Goal: Task Accomplishment & Management: Manage account settings

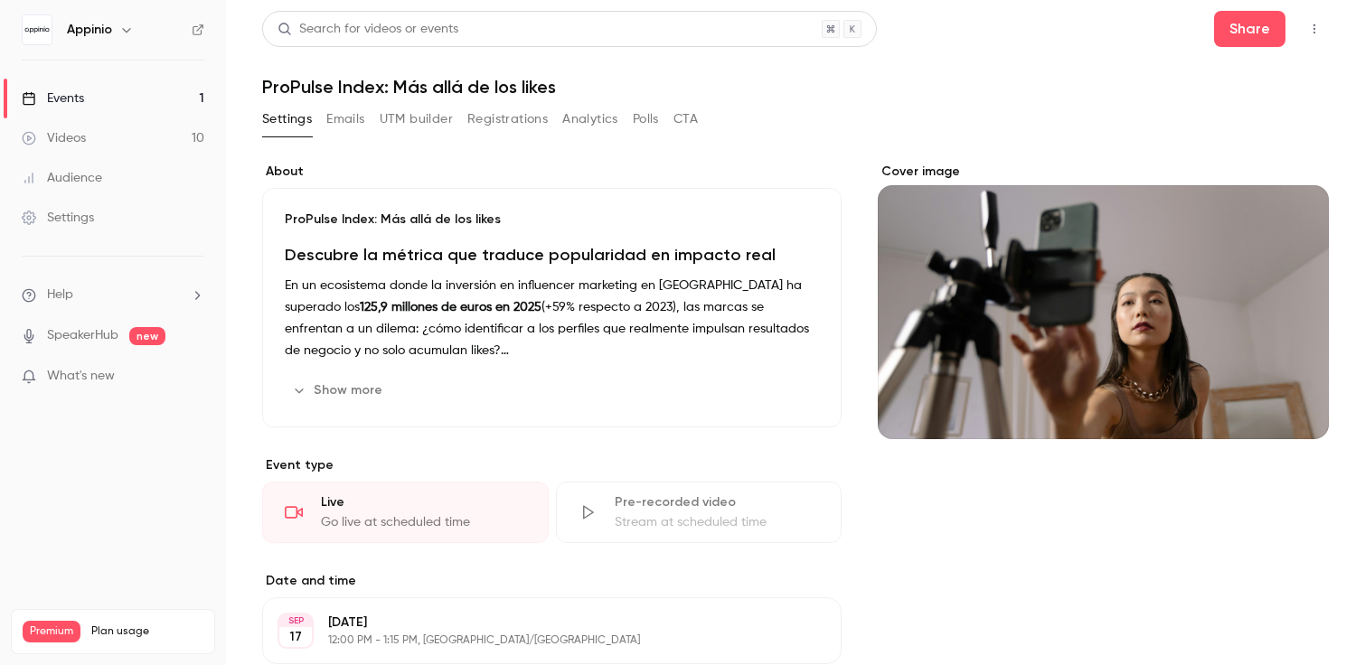
scroll to position [399, 0]
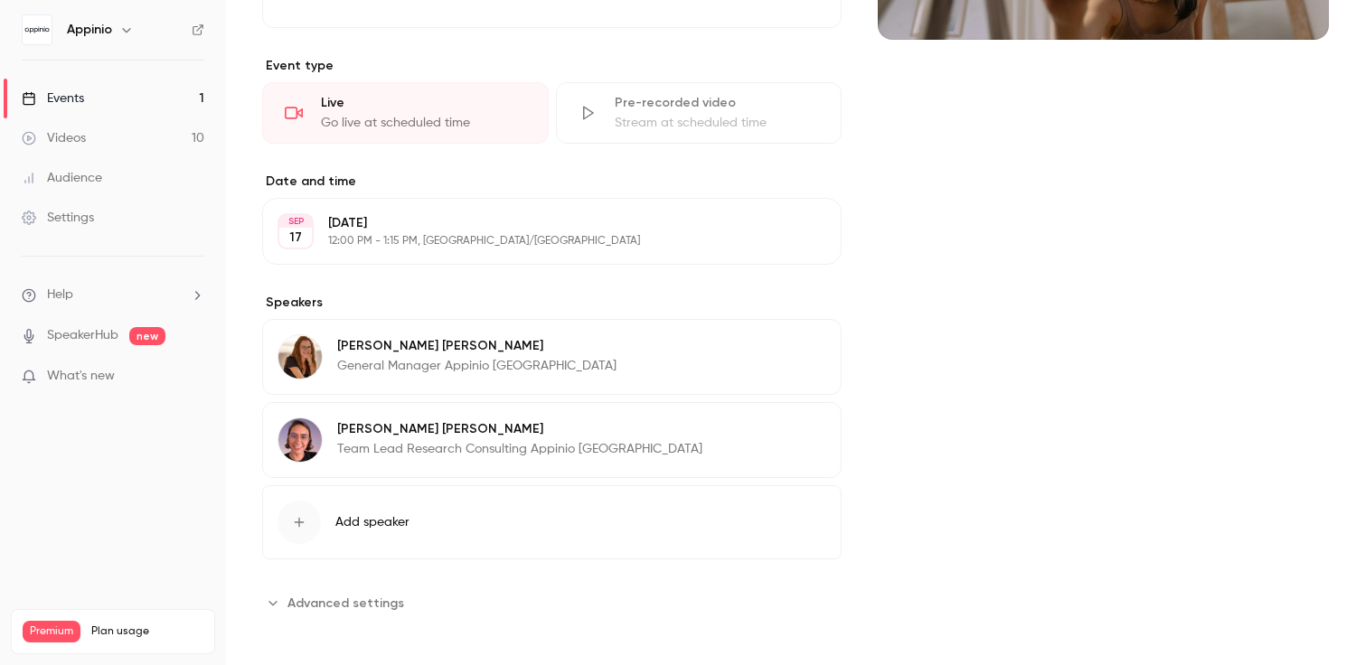
click at [375, 598] on span "Advanced settings" at bounding box center [345, 603] width 117 height 19
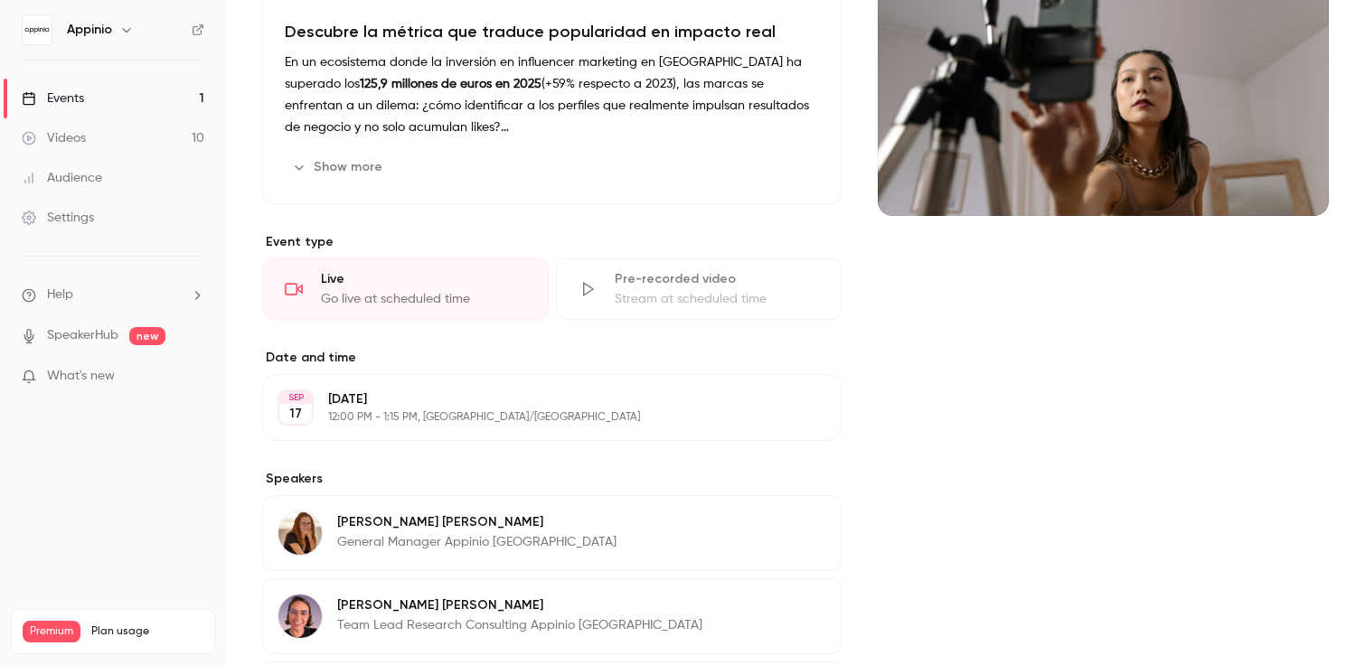
scroll to position [211, 0]
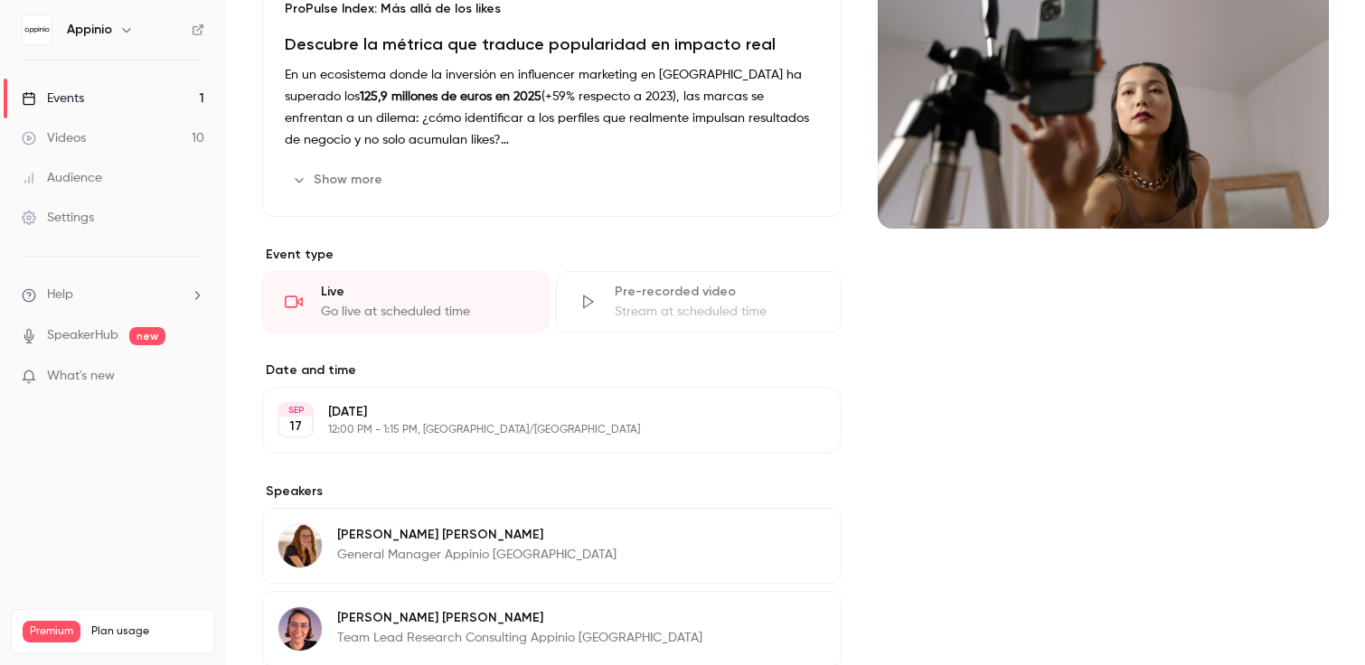
click at [783, 418] on icon "button" at bounding box center [775, 420] width 14 height 14
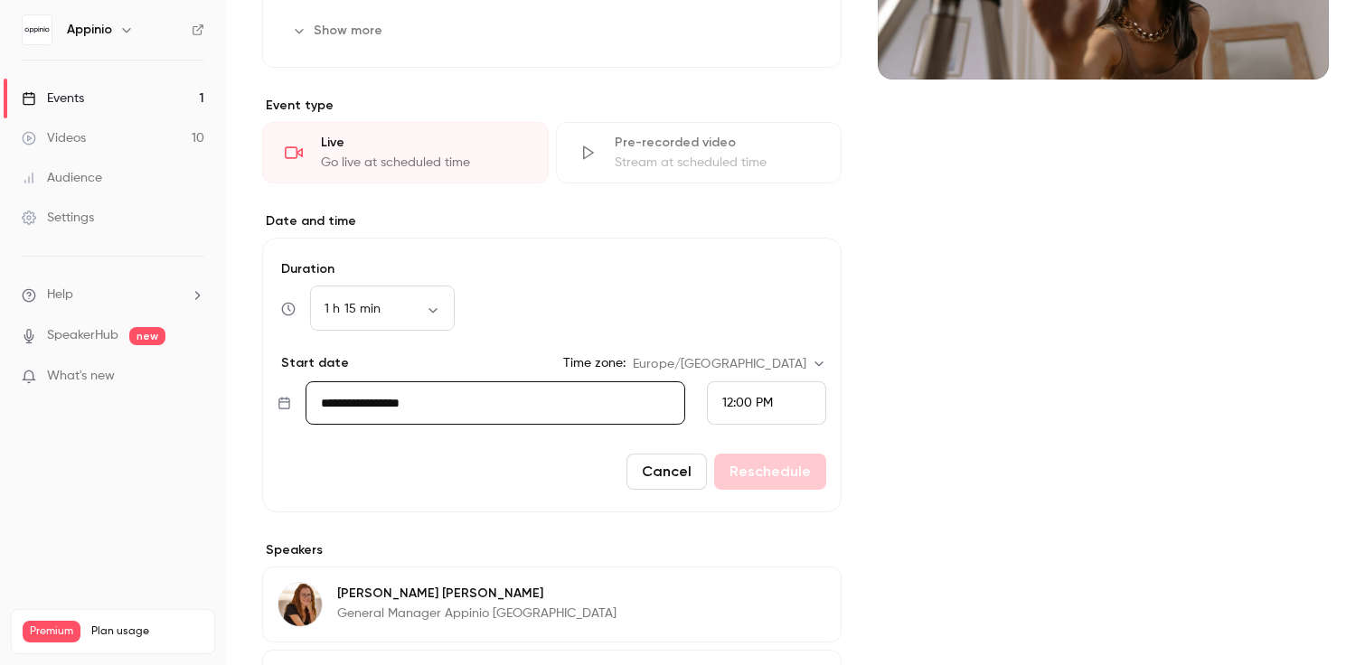
scroll to position [404, 0]
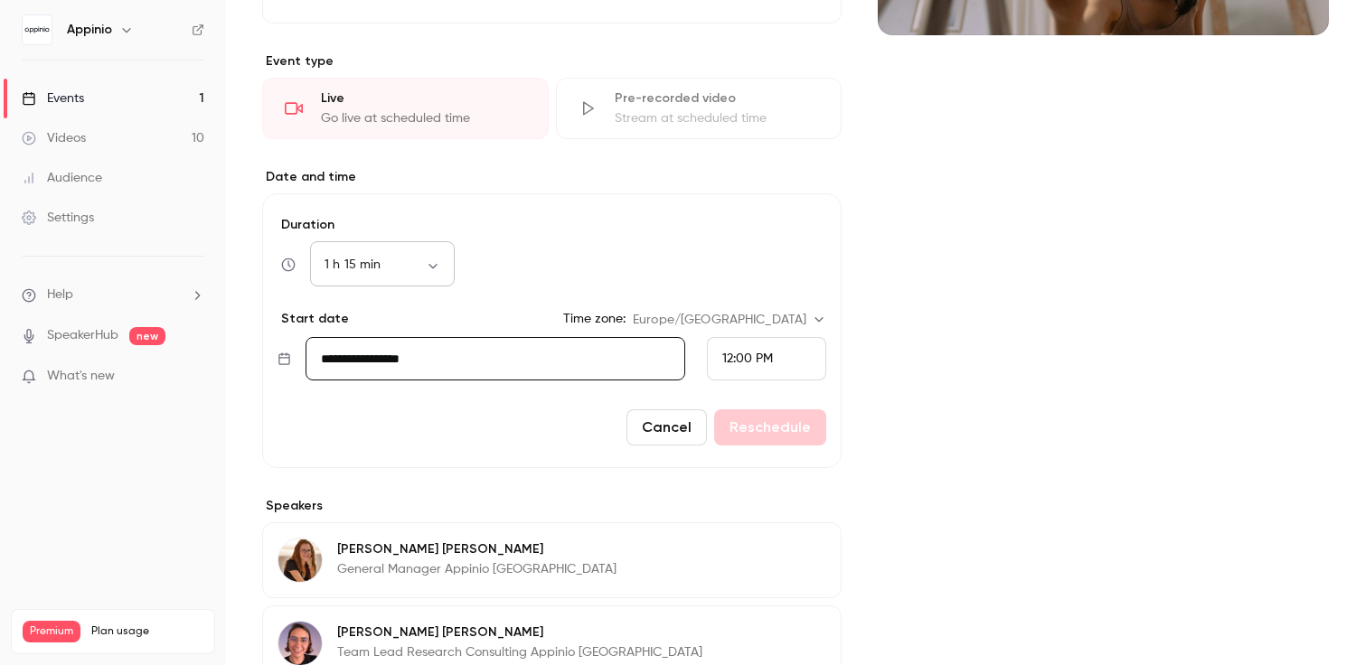
click at [431, 251] on div "1 h 15 min ** ​" at bounding box center [382, 264] width 145 height 43
click at [429, 265] on body "Appinio Events 1 Videos 10 Audience Settings Help SpeakerHub new What's new Pre…" at bounding box center [682, 332] width 1365 height 665
click at [377, 422] on li "1 h 30 min" at bounding box center [382, 430] width 145 height 47
type input "**"
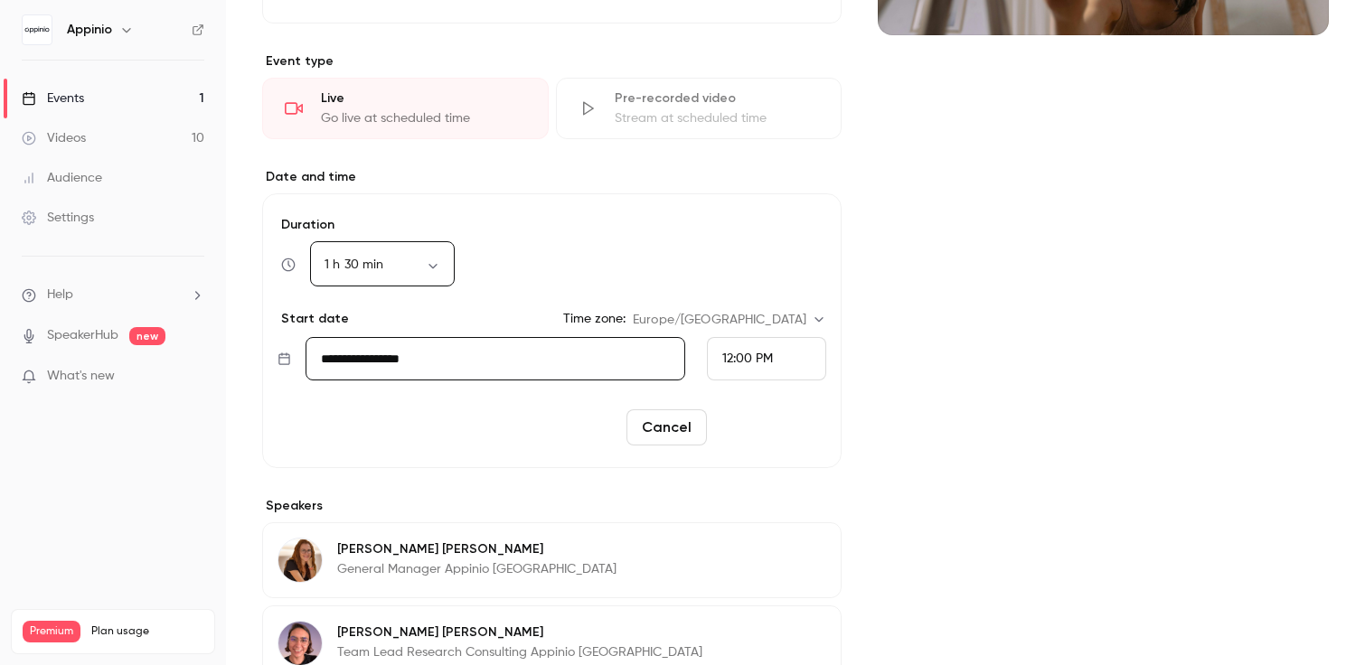
click at [784, 429] on button "Reschedule" at bounding box center [770, 427] width 112 height 36
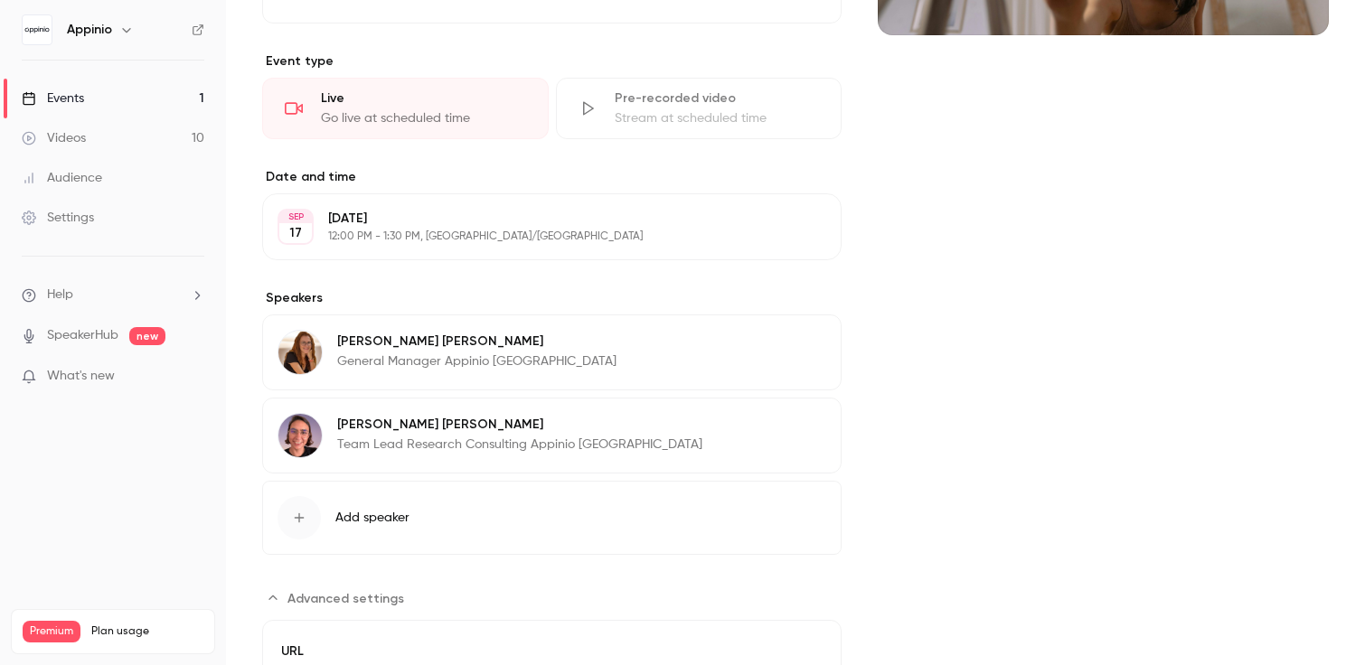
click at [172, 97] on link "Events 1" at bounding box center [113, 99] width 226 height 40
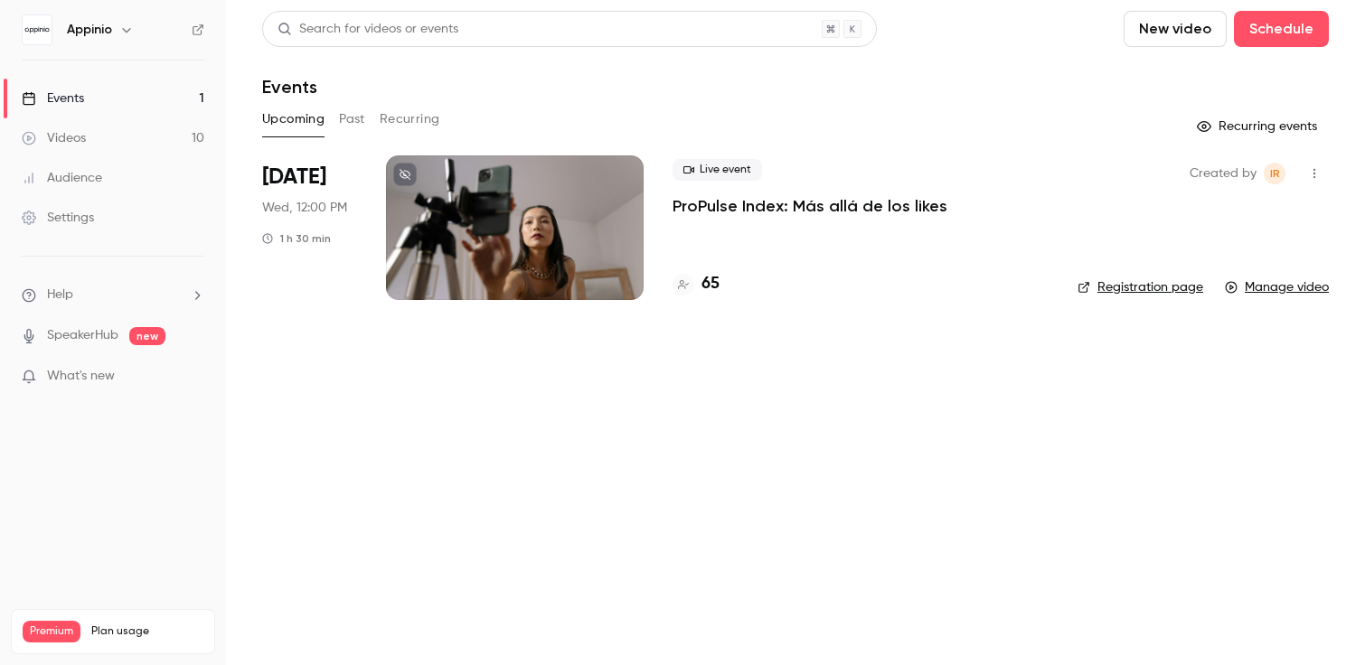
click at [1322, 171] on button "button" at bounding box center [1314, 173] width 29 height 29
click at [961, 414] on div at bounding box center [682, 332] width 1365 height 665
click at [539, 180] on div at bounding box center [515, 227] width 258 height 145
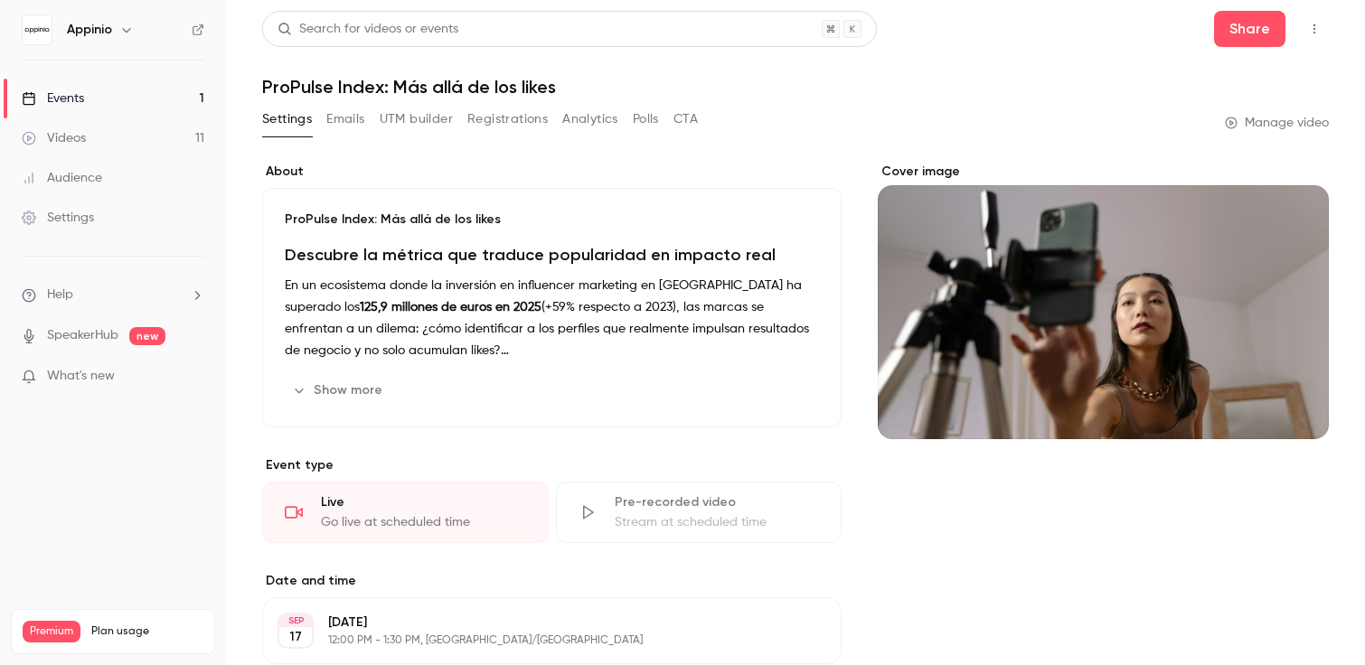
click at [601, 126] on button "Analytics" at bounding box center [590, 119] width 56 height 29
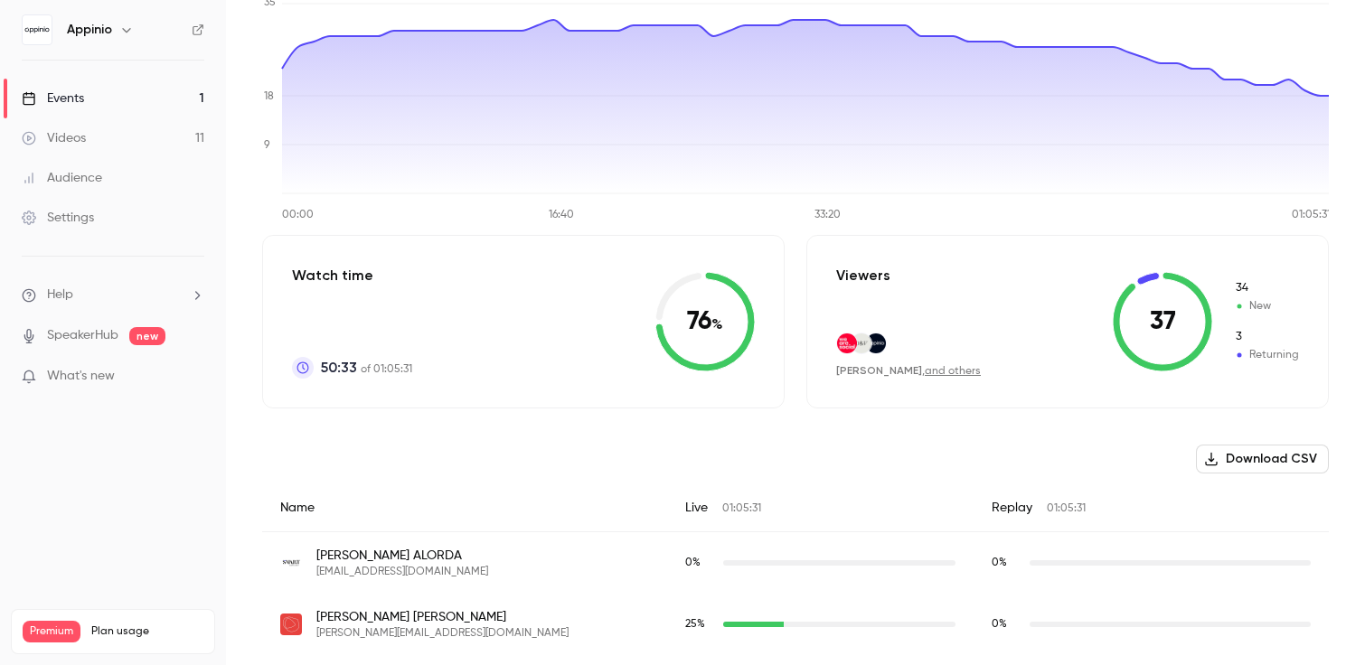
scroll to position [218, 0]
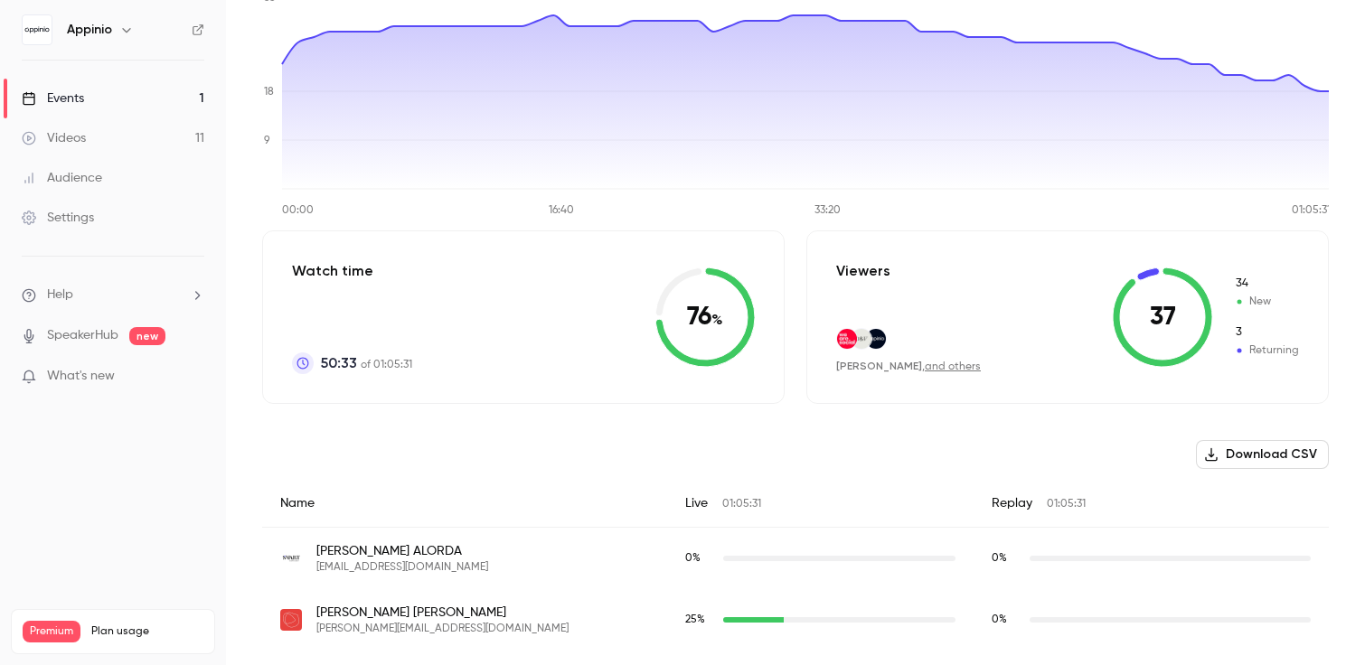
click at [925, 361] on link "and others" at bounding box center [953, 366] width 56 height 11
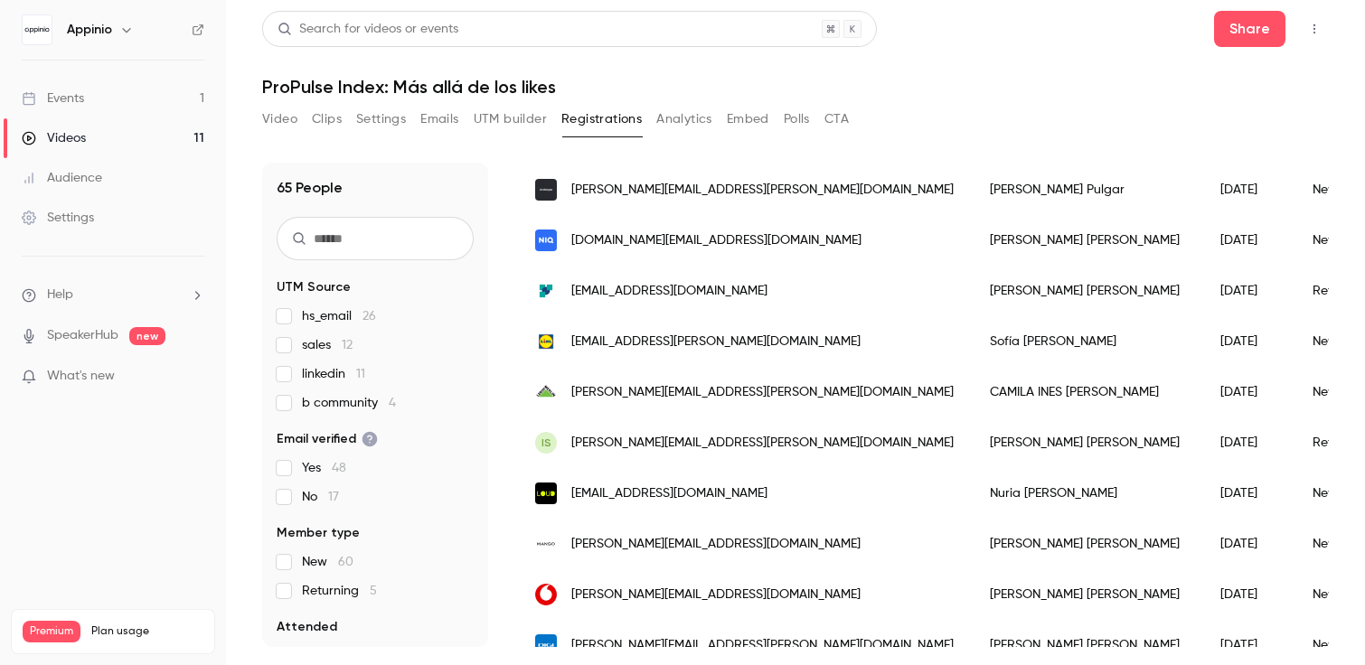
scroll to position [2216, 0]
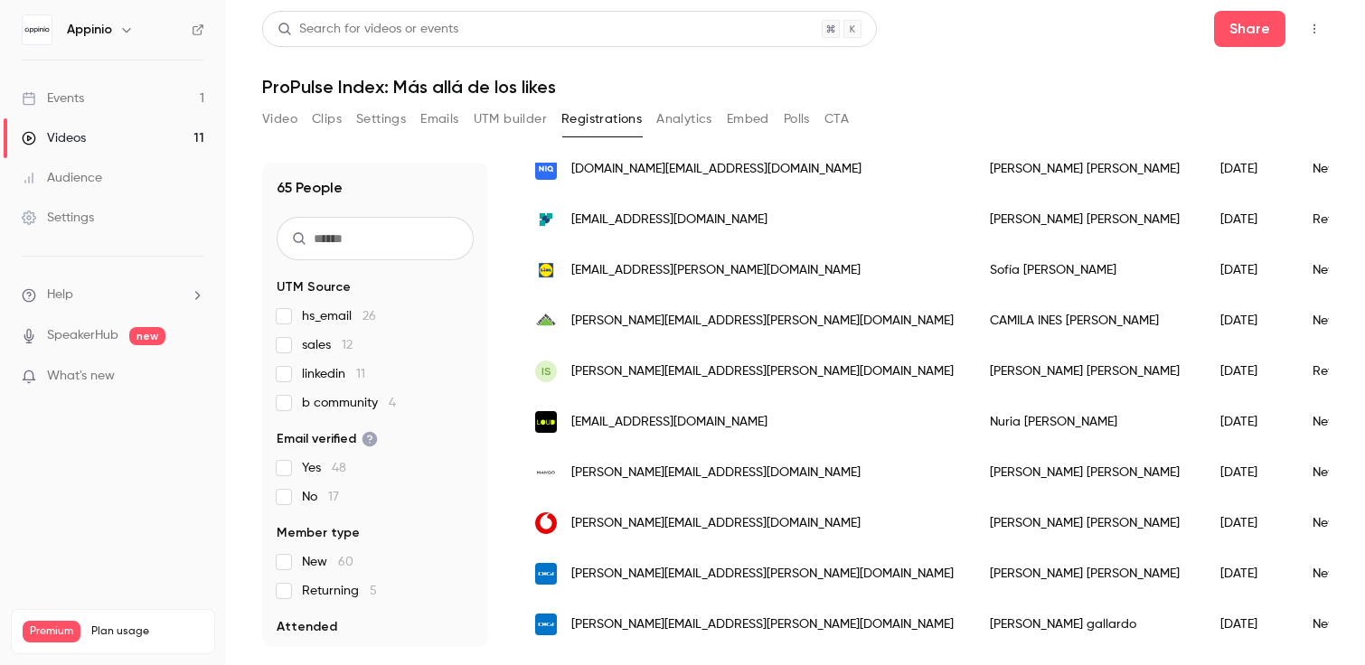
click at [682, 118] on button "Analytics" at bounding box center [684, 119] width 56 height 29
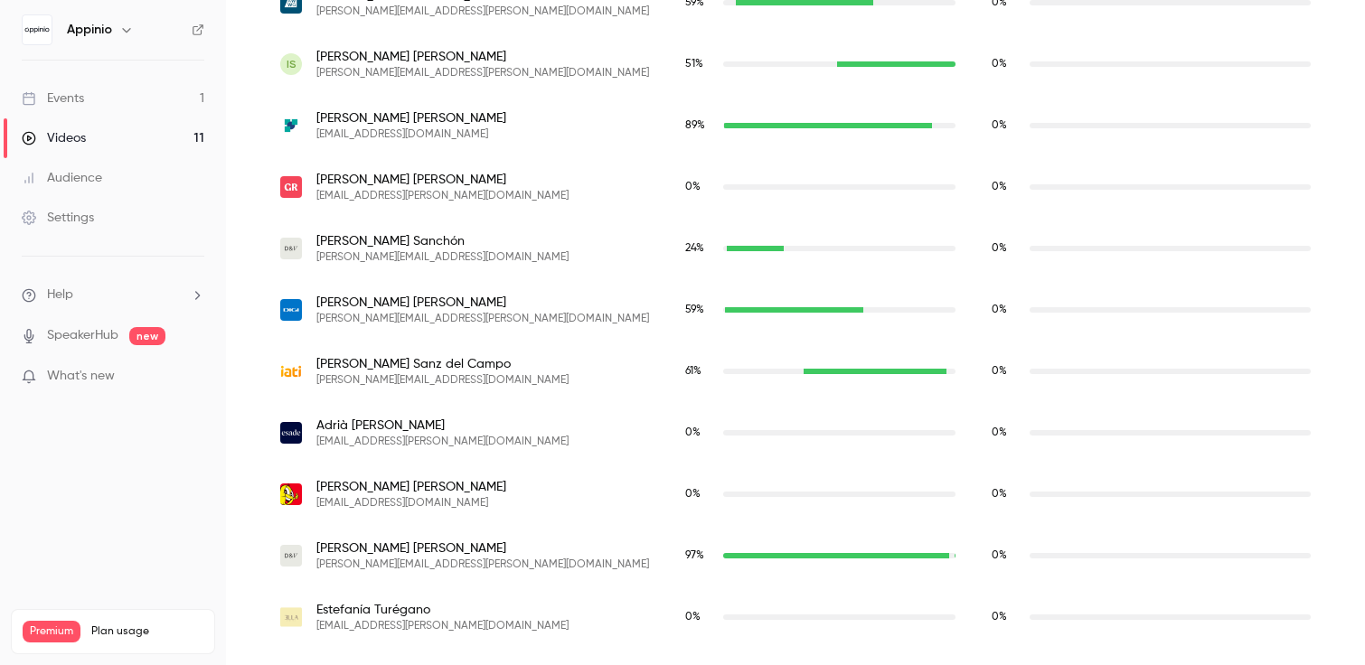
scroll to position [4087, 0]
